Goal: Navigation & Orientation: Find specific page/section

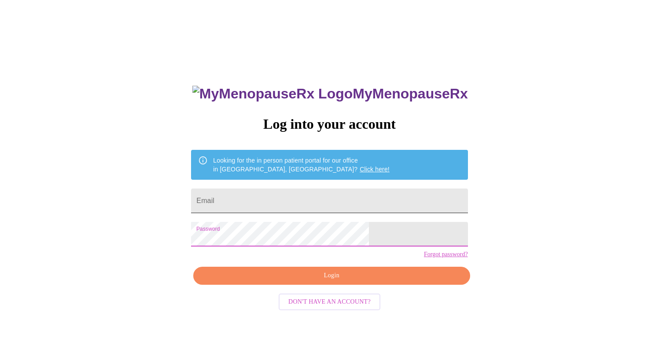
click at [318, 199] on input "Email" at bounding box center [329, 201] width 276 height 25
type input "[PERSON_NAME][EMAIL_ADDRESS][PERSON_NAME][DOMAIN_NAME]"
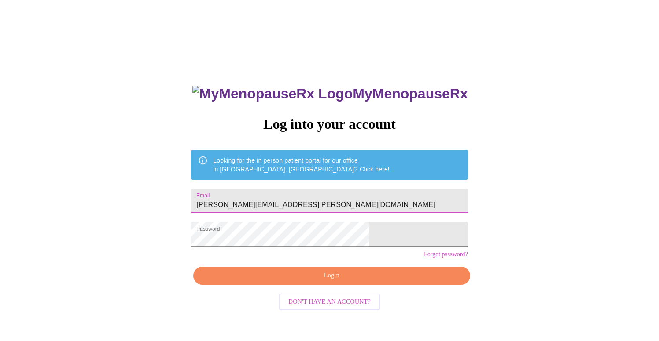
click at [304, 282] on span "Login" at bounding box center [331, 276] width 256 height 11
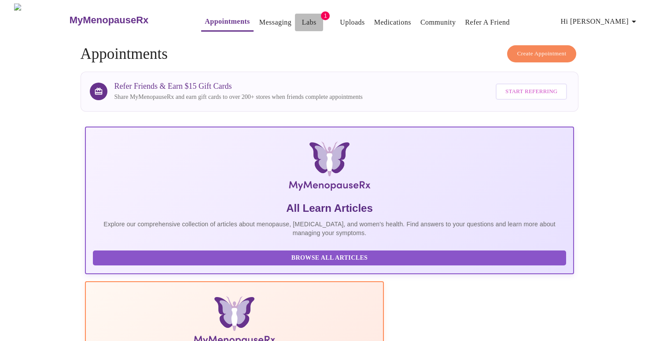
click at [302, 18] on link "Labs" at bounding box center [309, 22] width 15 height 12
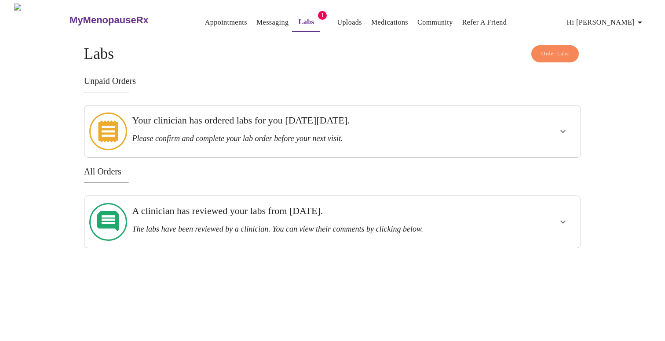
click at [257, 19] on link "Messaging" at bounding box center [273, 22] width 32 height 12
